Goal: Task Accomplishment & Management: Complete application form

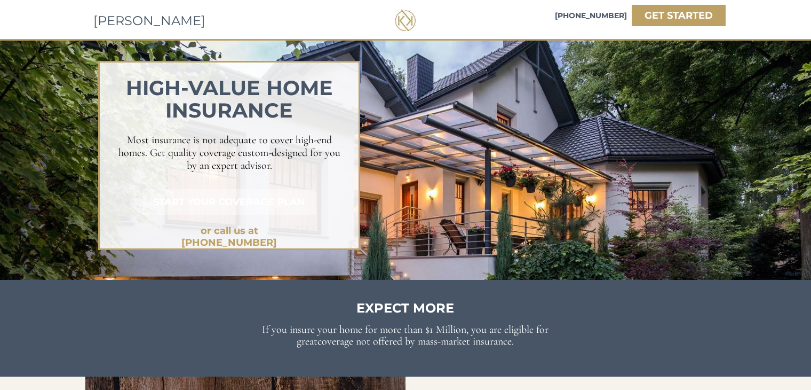
click at [273, 210] on link "START YOUR COVERAGE PLAN" at bounding box center [228, 202] width 173 height 26
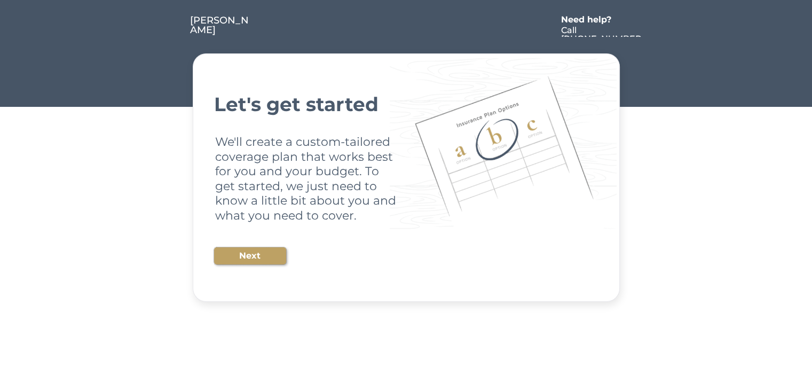
click at [248, 255] on button "Next" at bounding box center [250, 255] width 72 height 17
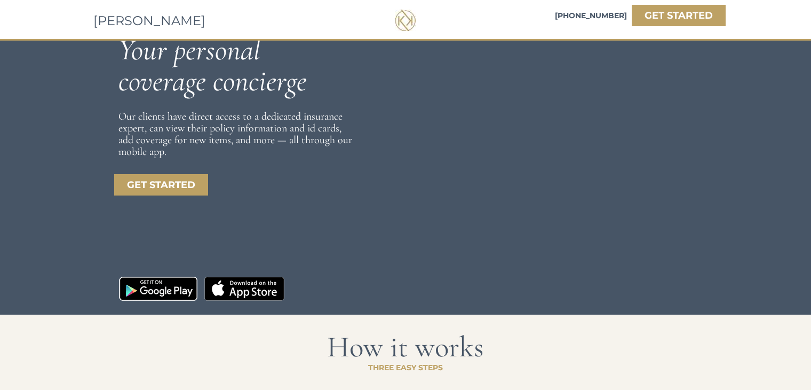
scroll to position [702, 0]
